Goal: Transaction & Acquisition: Purchase product/service

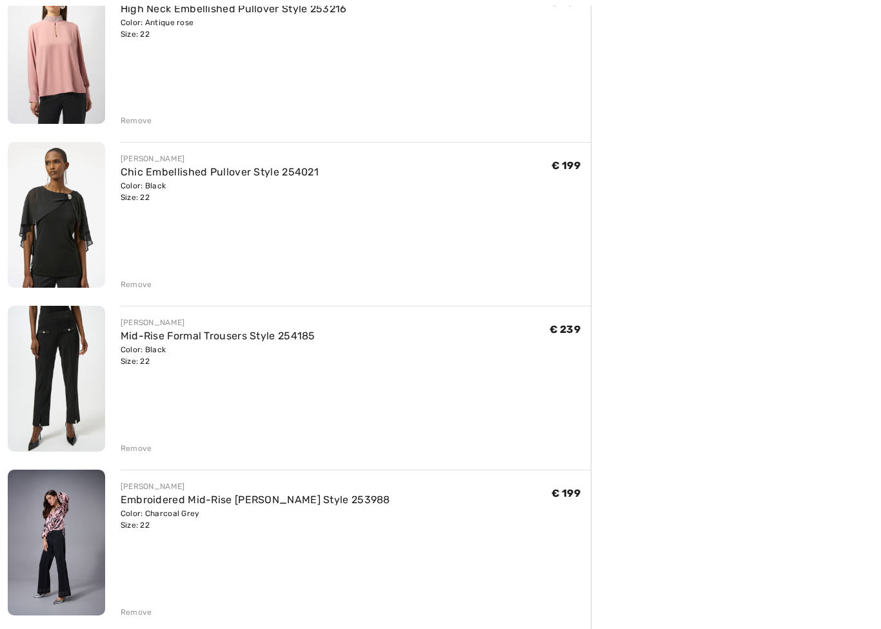
scroll to position [518, 0]
click at [133, 449] on div "Remove" at bounding box center [137, 448] width 32 height 12
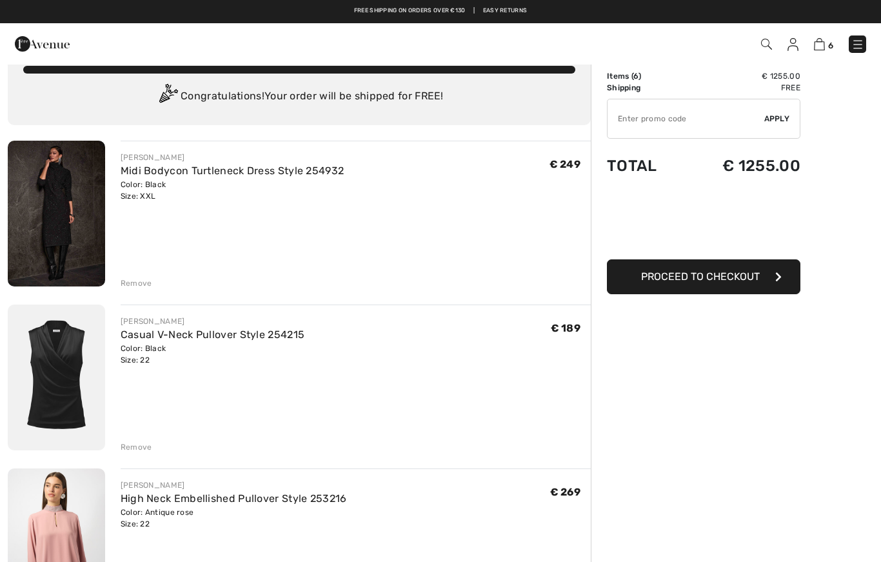
scroll to position [0, 0]
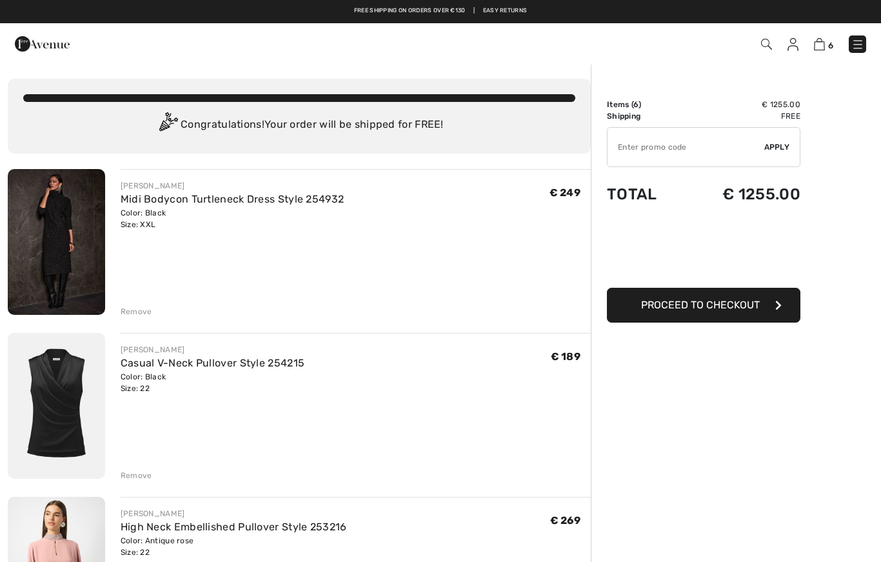
click at [448, 88] on div "You are only € 0.00 away from FREE SHIPPING! Continue Shopping > Congratulation…" at bounding box center [299, 116] width 583 height 75
click at [504, 402] on div "JOSEPH RIBKOFF Casual V-Neck Pullover Style 254215 Color: Black Size: 22 Final …" at bounding box center [356, 407] width 470 height 148
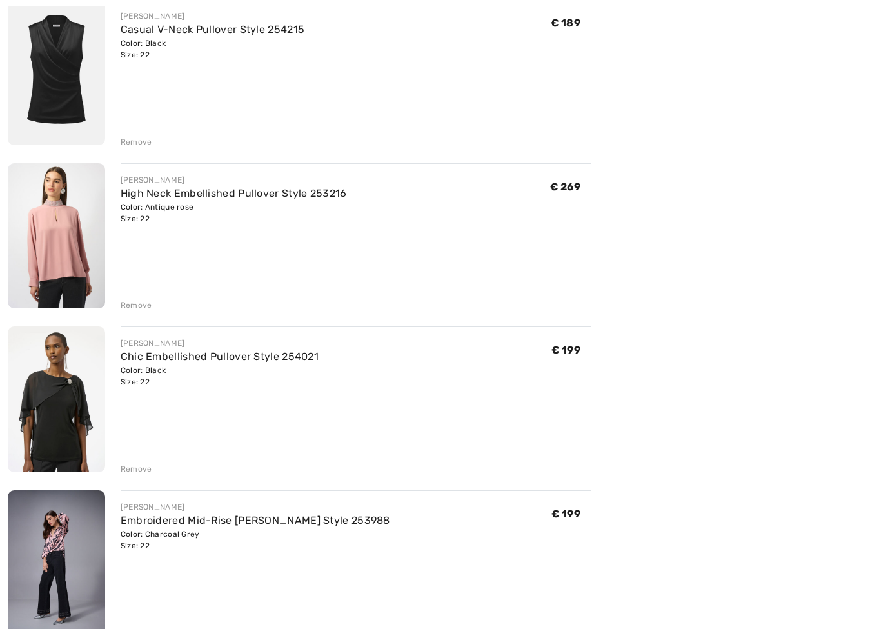
scroll to position [333, 0]
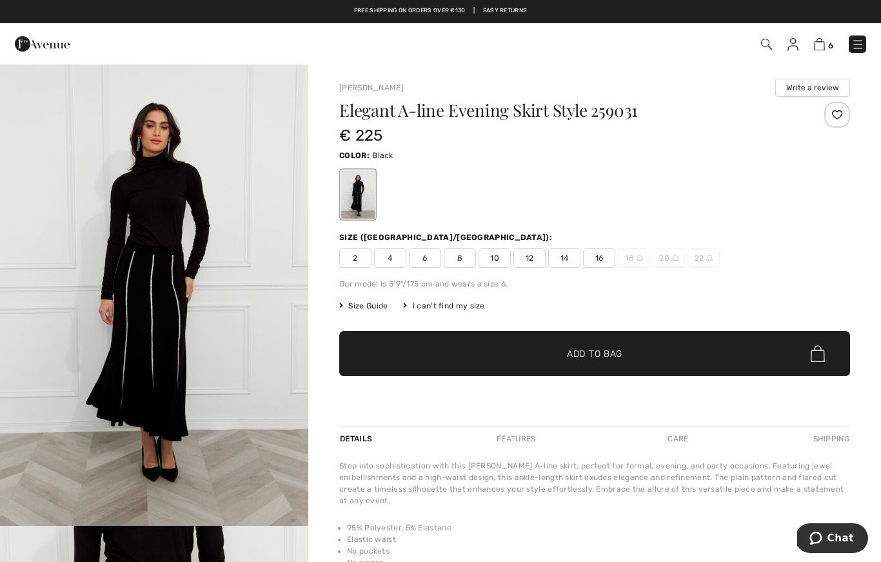
click at [856, 39] on img at bounding box center [857, 44] width 13 height 13
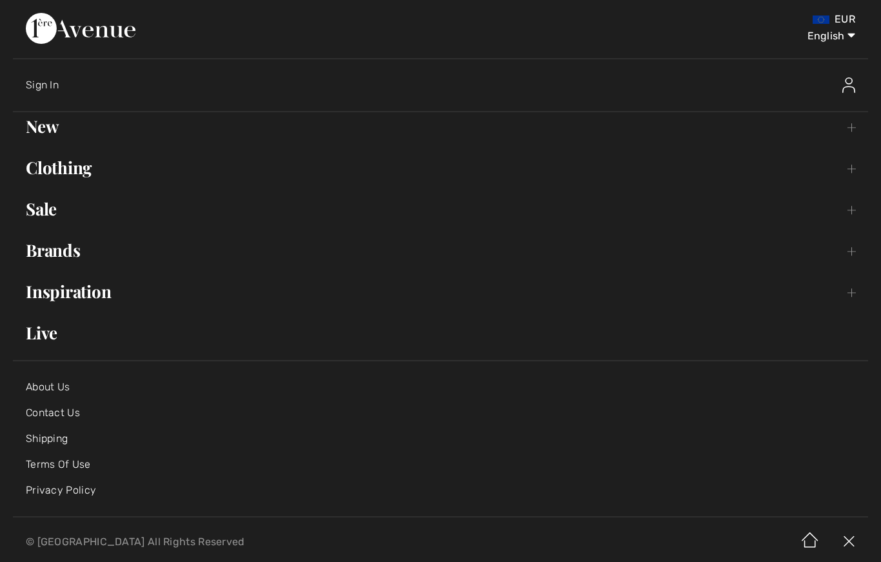
click at [47, 128] on link "New Toggle submenu" at bounding box center [440, 126] width 855 height 28
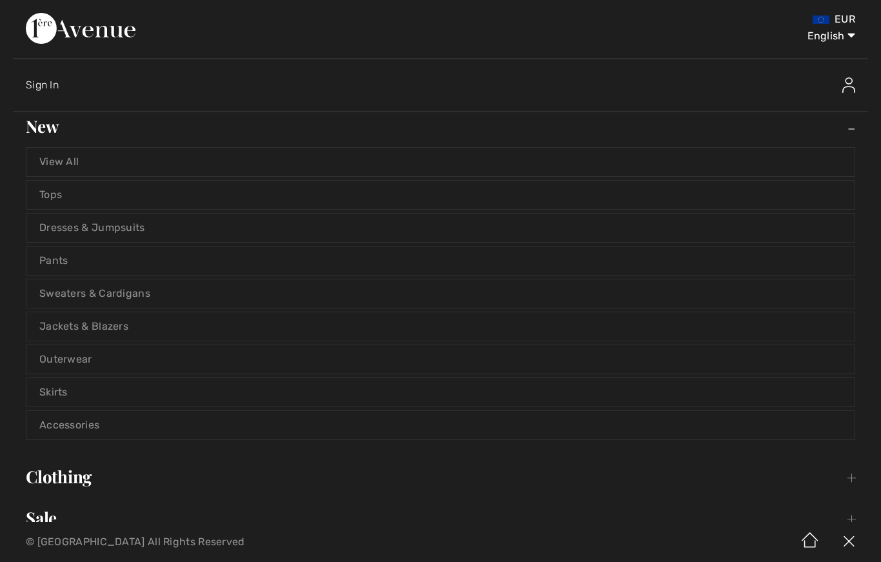
click at [52, 389] on link "Skirts" at bounding box center [440, 392] width 828 height 28
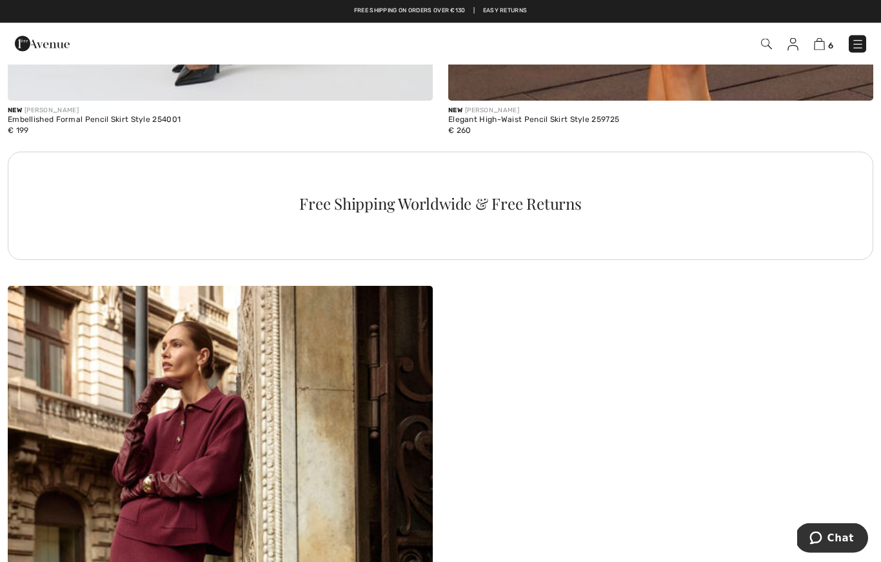
scroll to position [4139, 0]
click at [862, 37] on link at bounding box center [857, 43] width 17 height 17
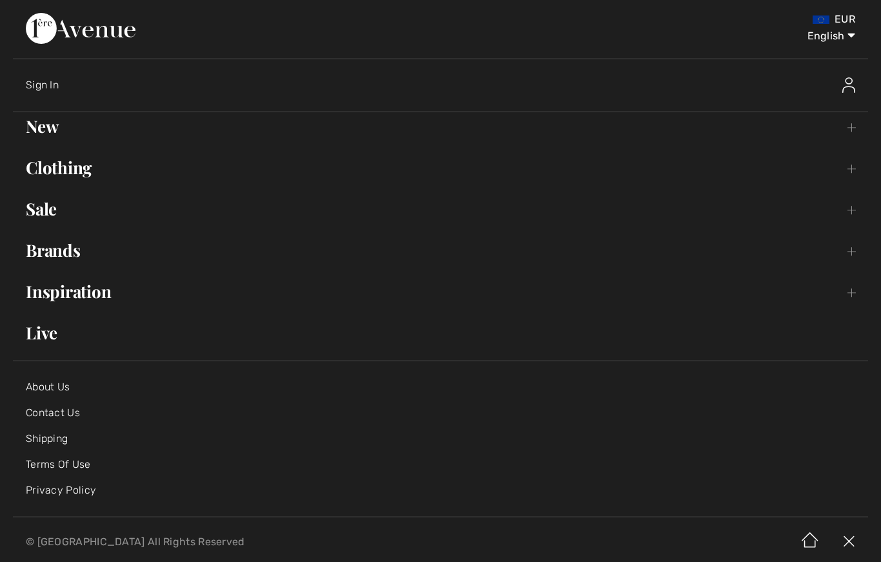
click at [56, 117] on link "New Toggle submenu" at bounding box center [440, 126] width 855 height 28
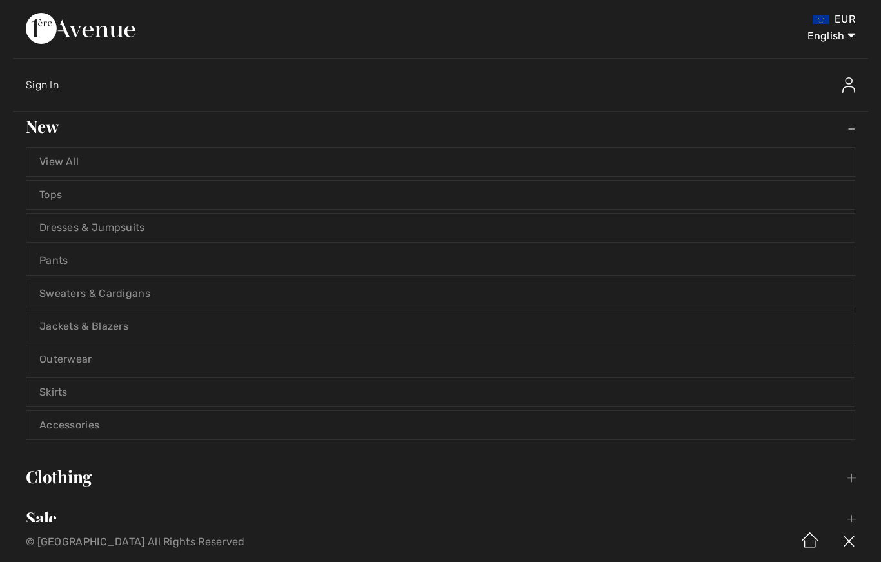
click at [81, 157] on link "View All" at bounding box center [440, 162] width 828 height 28
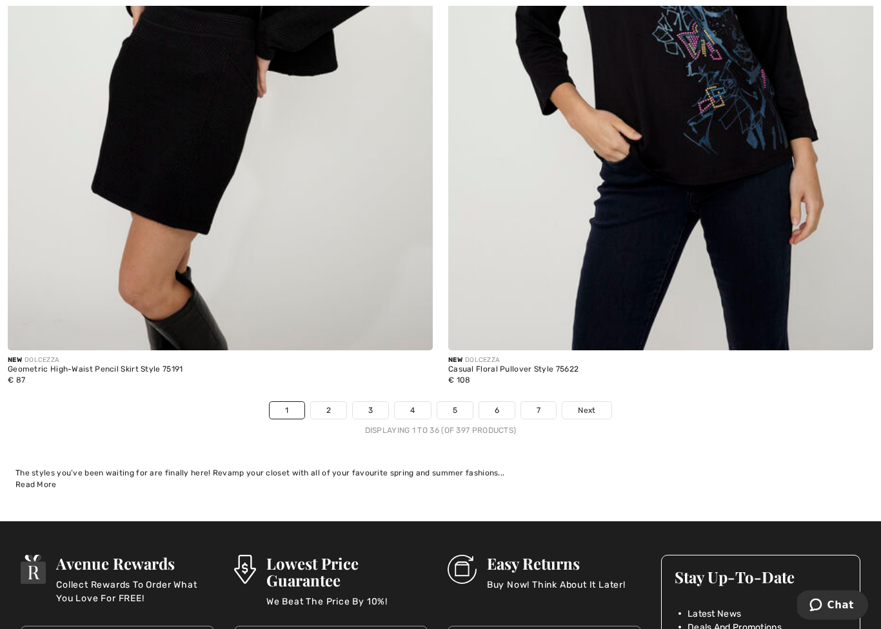
scroll to position [12469, 0]
click at [338, 402] on link "2" at bounding box center [328, 410] width 35 height 17
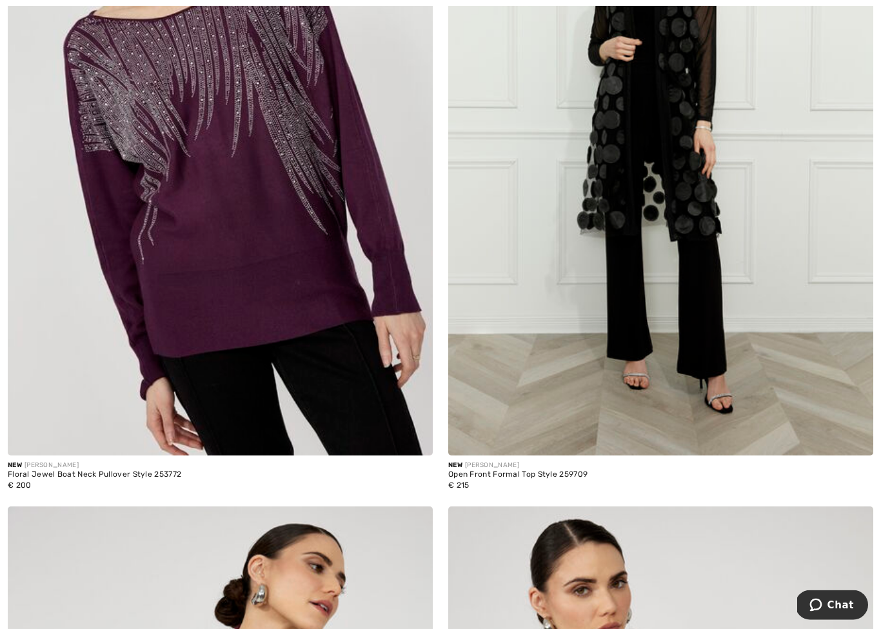
scroll to position [7379, 0]
click at [286, 291] on img at bounding box center [220, 136] width 425 height 638
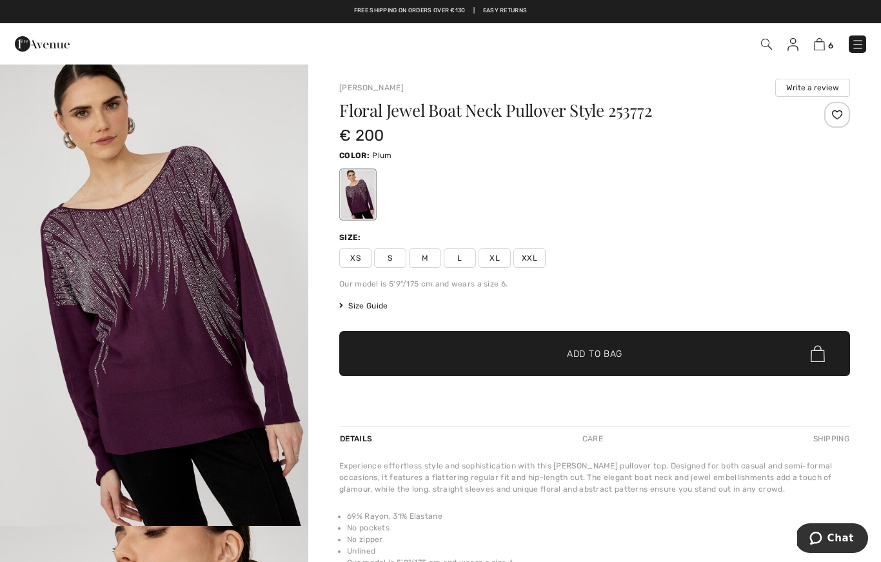
click at [379, 300] on span "Size Guide" at bounding box center [363, 306] width 48 height 12
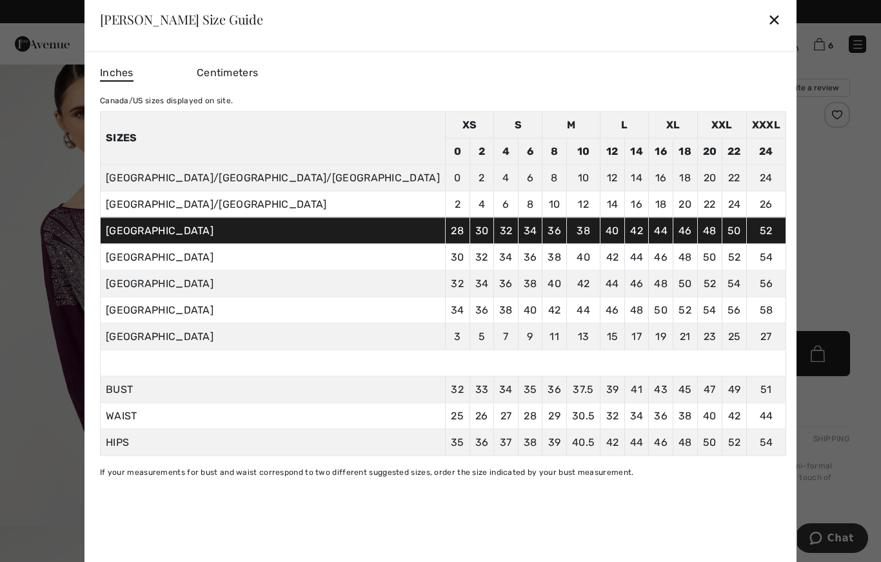
click at [469, 306] on td "36" at bounding box center [481, 310] width 25 height 26
click at [767, 33] on div "✕" at bounding box center [774, 19] width 14 height 27
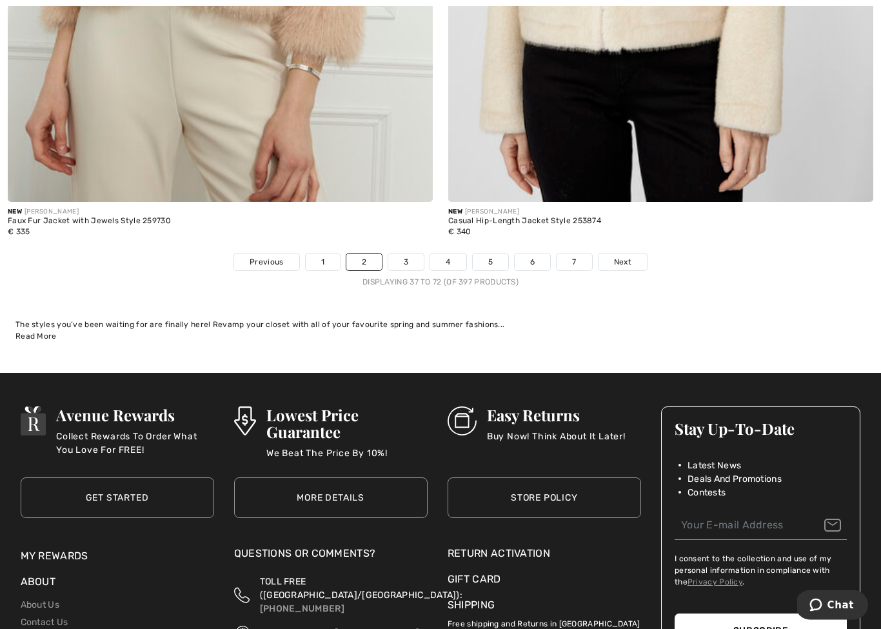
scroll to position [12618, 0]
click at [404, 253] on link "3" at bounding box center [405, 261] width 35 height 17
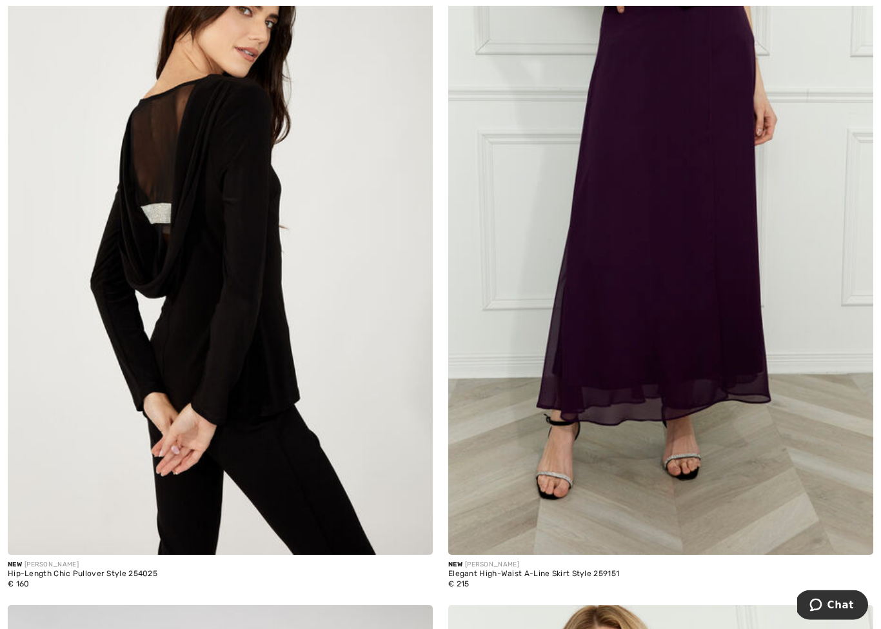
scroll to position [6591, 0]
click at [230, 350] on img at bounding box center [220, 236] width 425 height 638
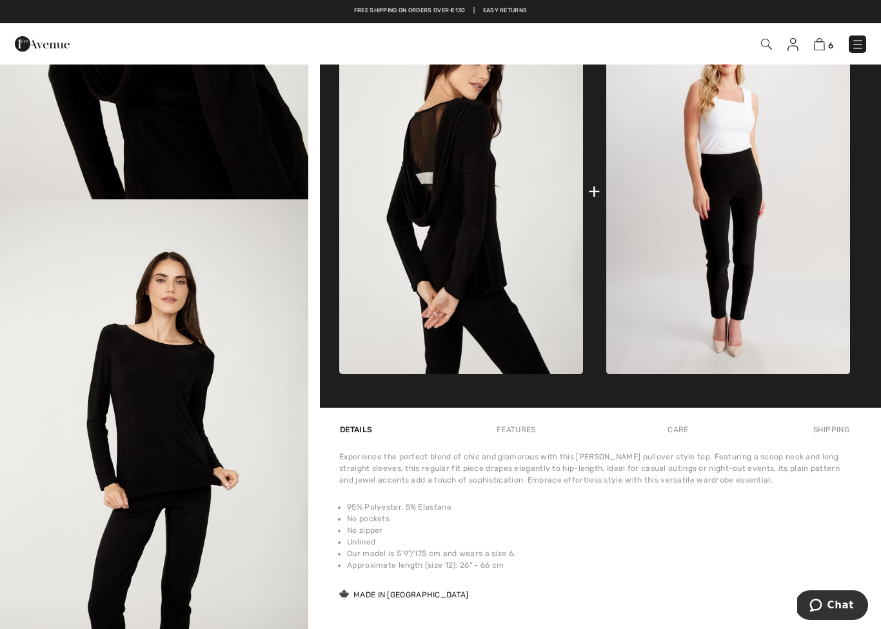
scroll to position [286, 0]
